Goal: Information Seeking & Learning: Learn about a topic

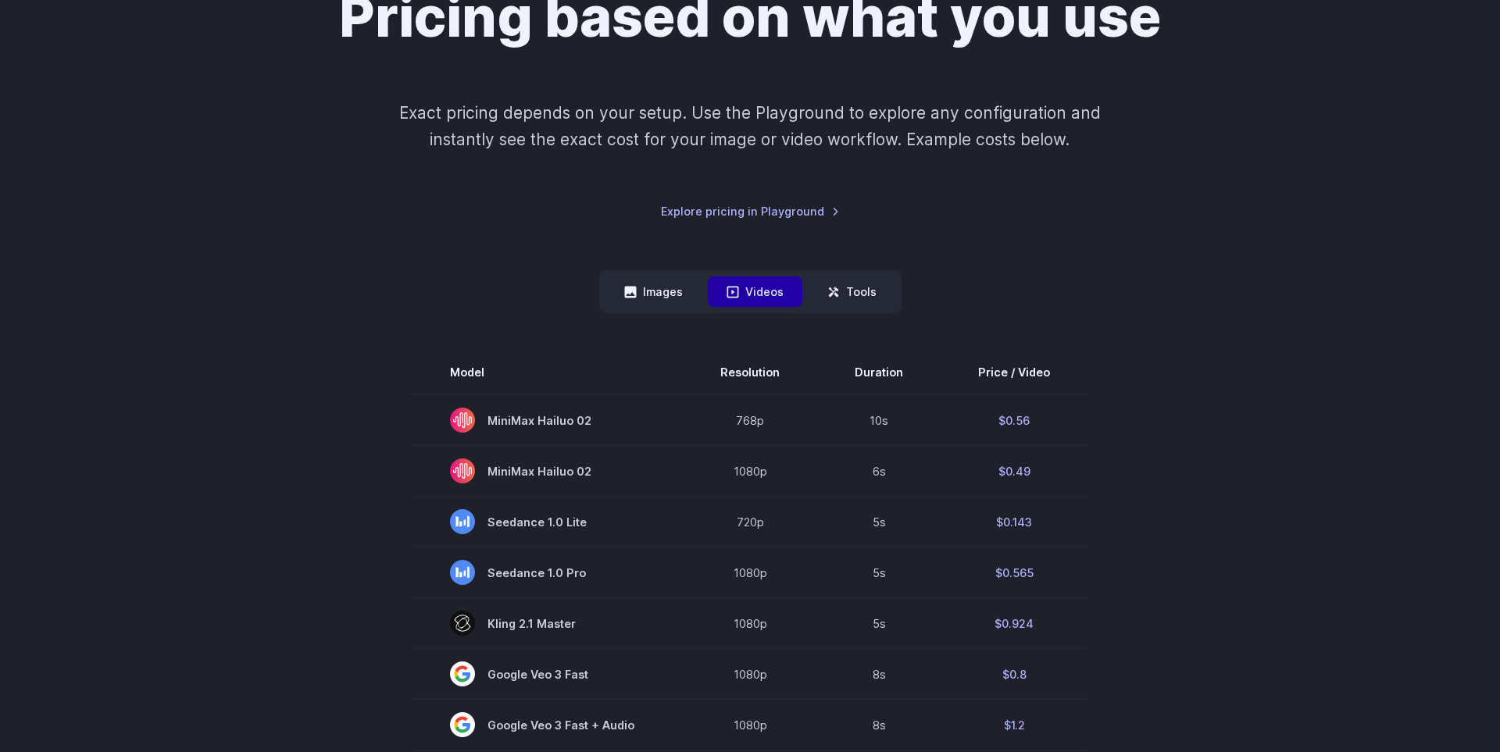
scroll to position [267, 0]
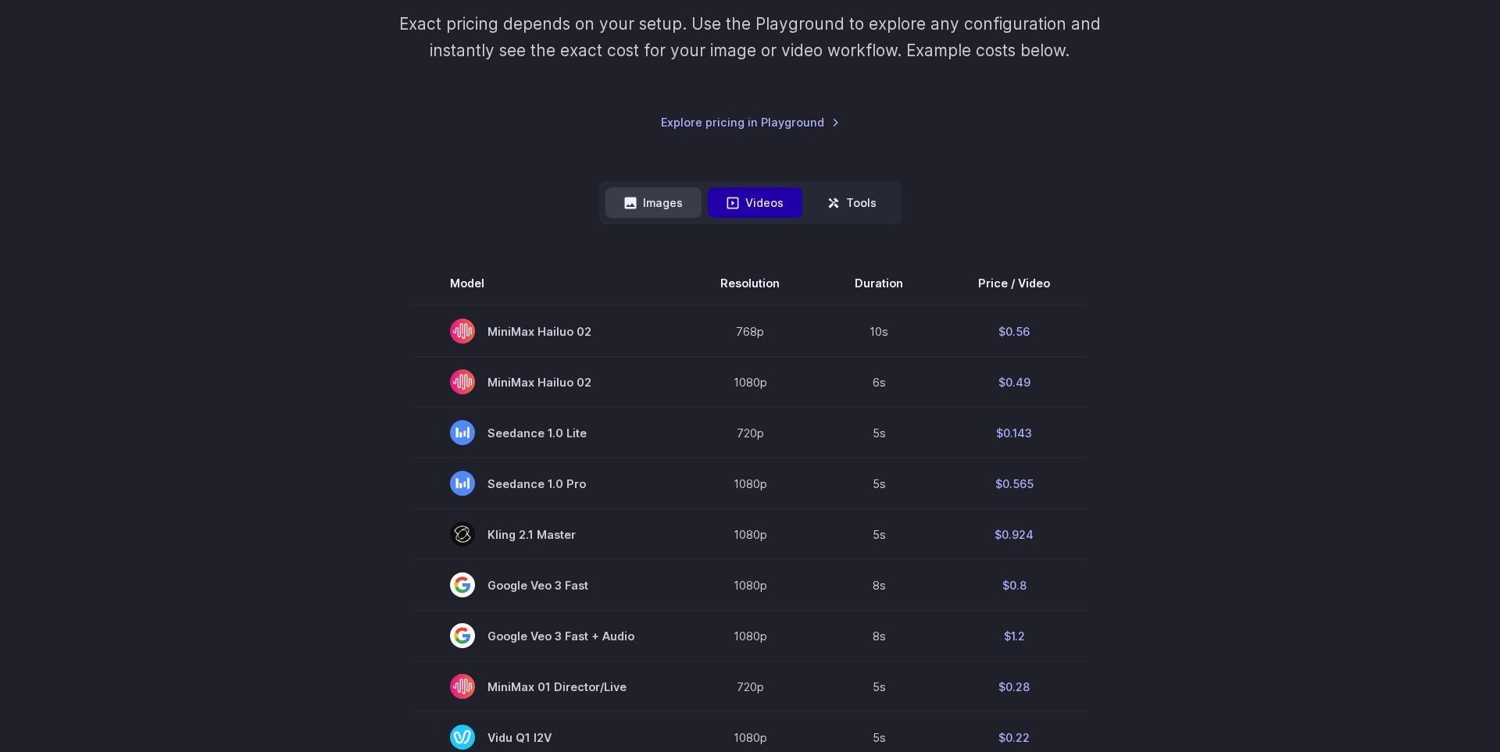
click at [673, 214] on button "Images" at bounding box center [653, 202] width 96 height 30
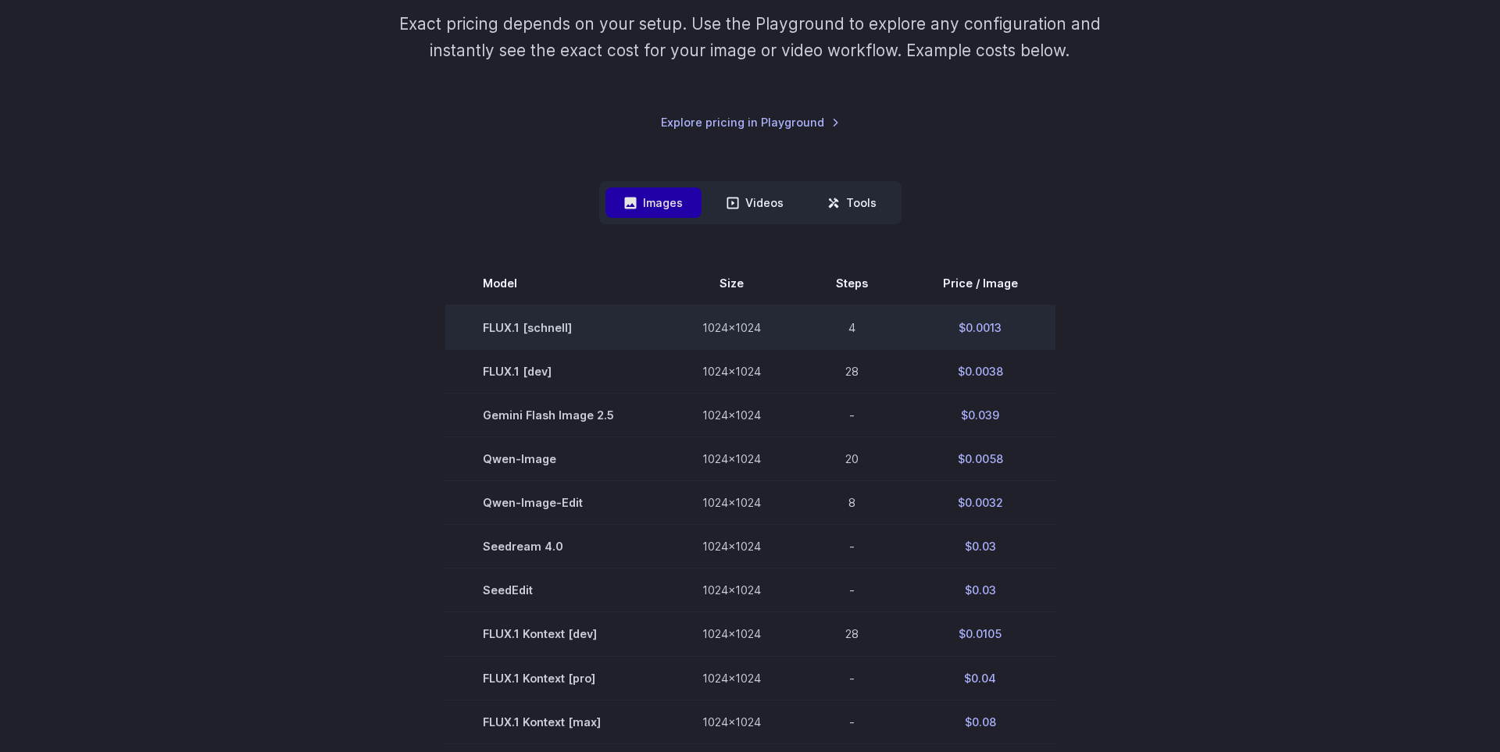
click at [535, 333] on td "FLUX.1 [schnell]" at bounding box center [555, 327] width 220 height 45
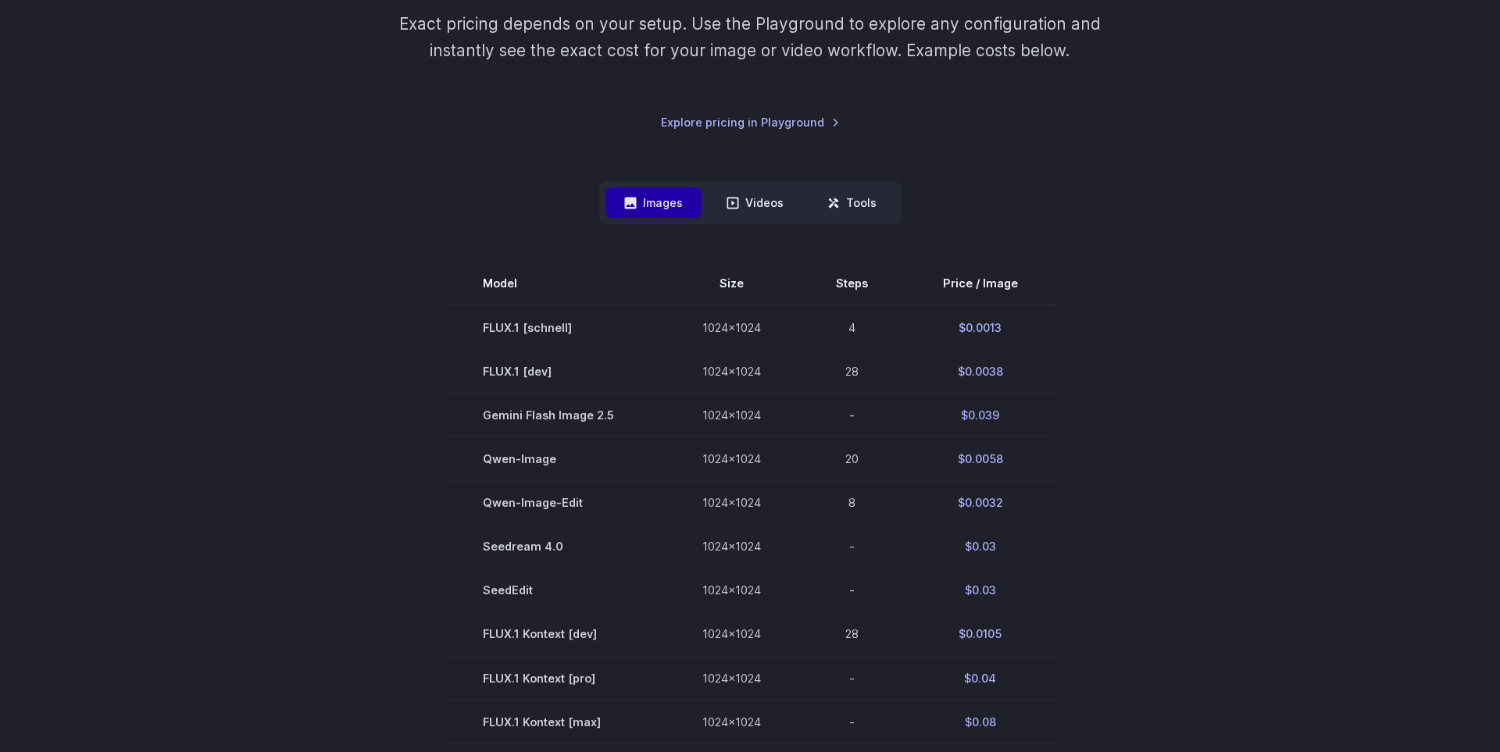
click at [391, 346] on section "Model Size Steps Price / Image FLUX.1 [[PERSON_NAME]] 1024x1024 4 $0.0013 FLUX.…" at bounding box center [749, 721] width 1087 height 919
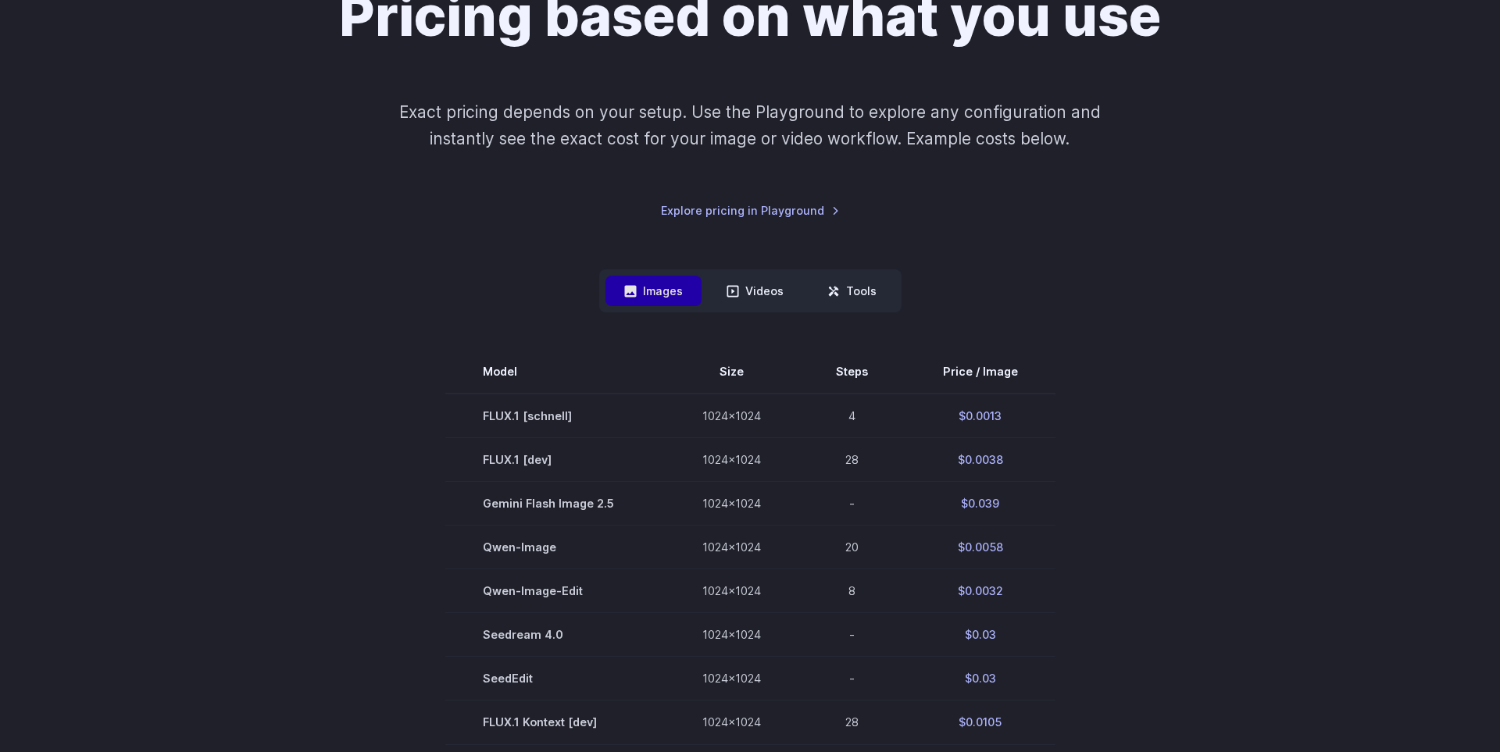
scroll to position [178, 0]
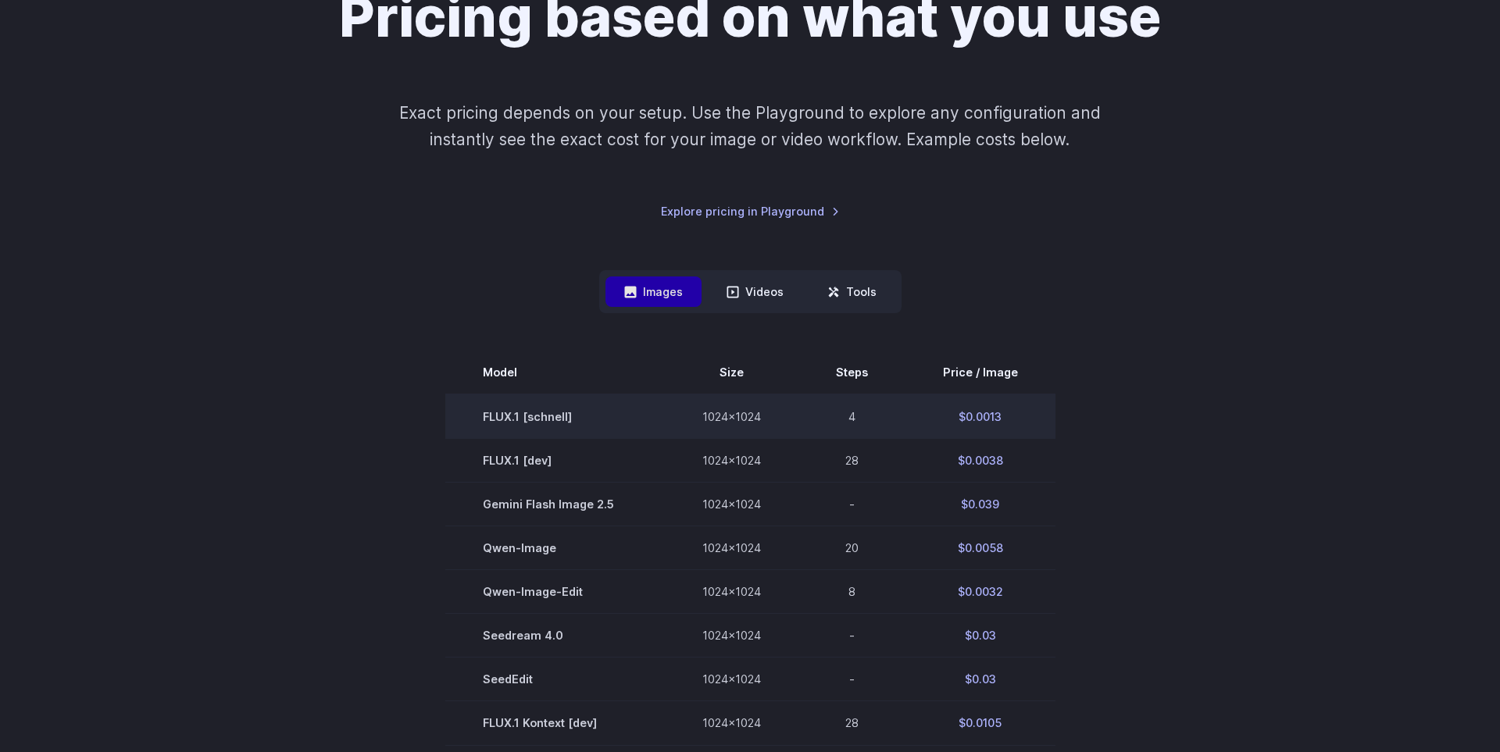
click at [558, 422] on td "FLUX.1 [schnell]" at bounding box center [555, 416] width 220 height 45
